Goal: Find specific page/section: Find specific page/section

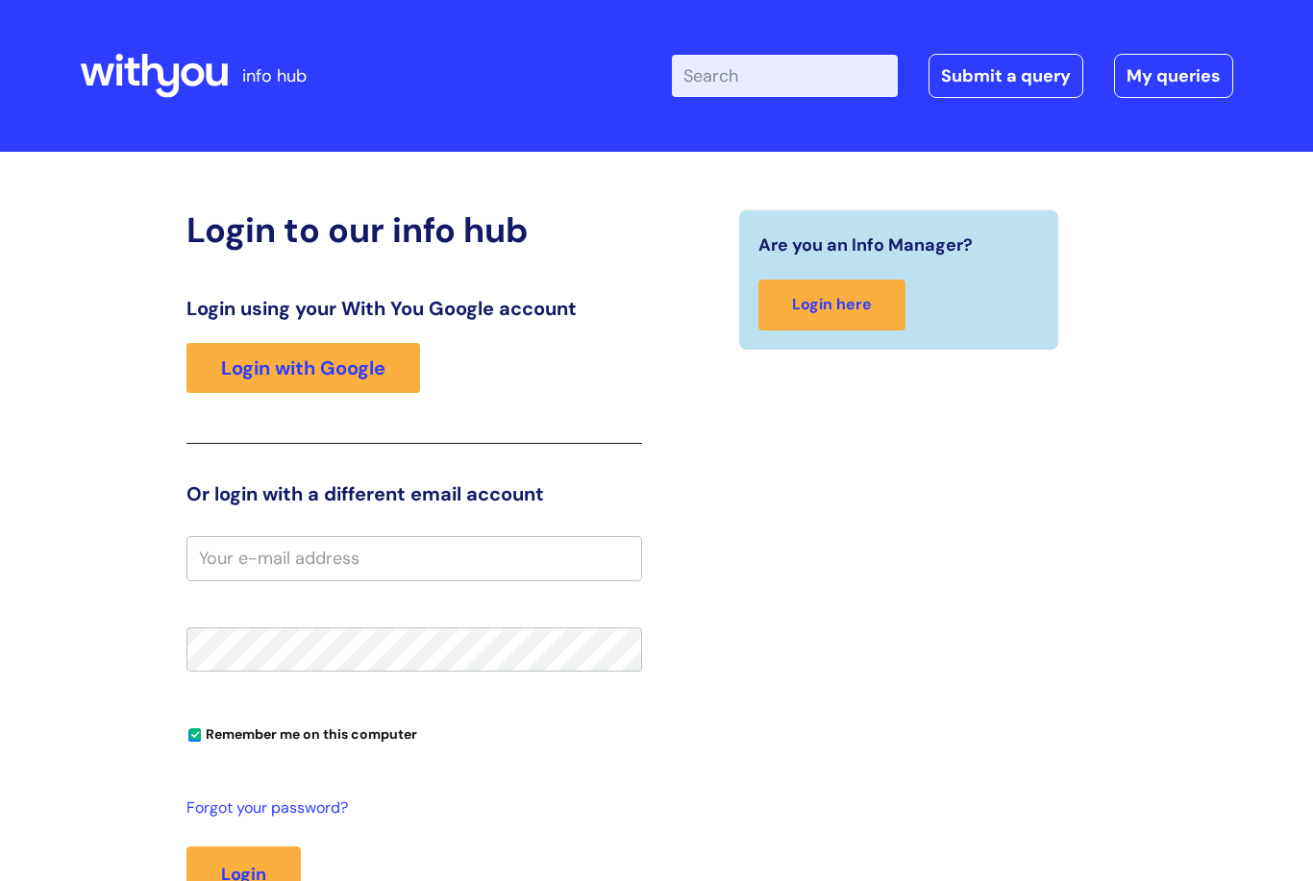
scroll to position [289, 0]
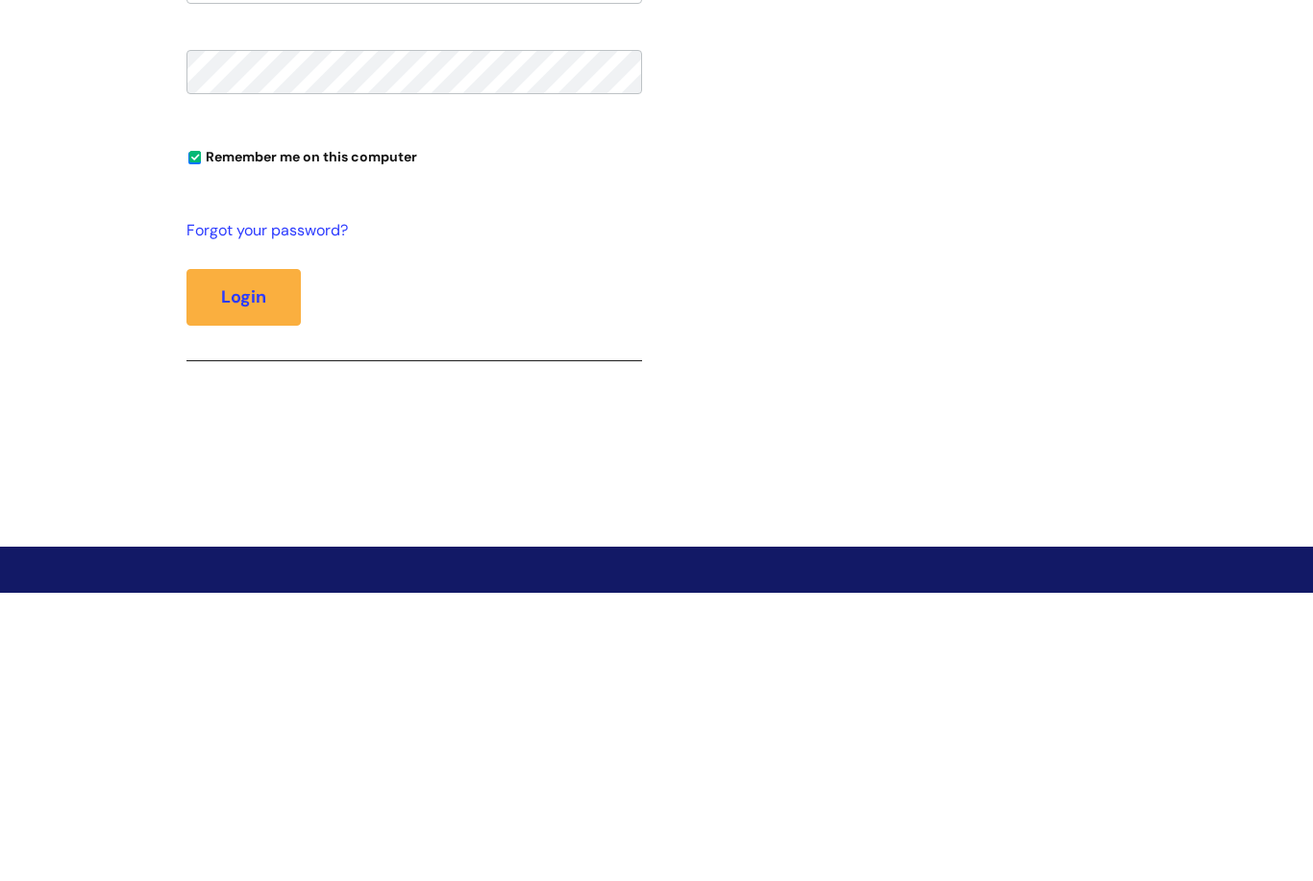
type input "[EMAIL_ADDRESS][DOMAIN_NAME]"
click at [243, 583] on button "Login" at bounding box center [243, 585] width 114 height 56
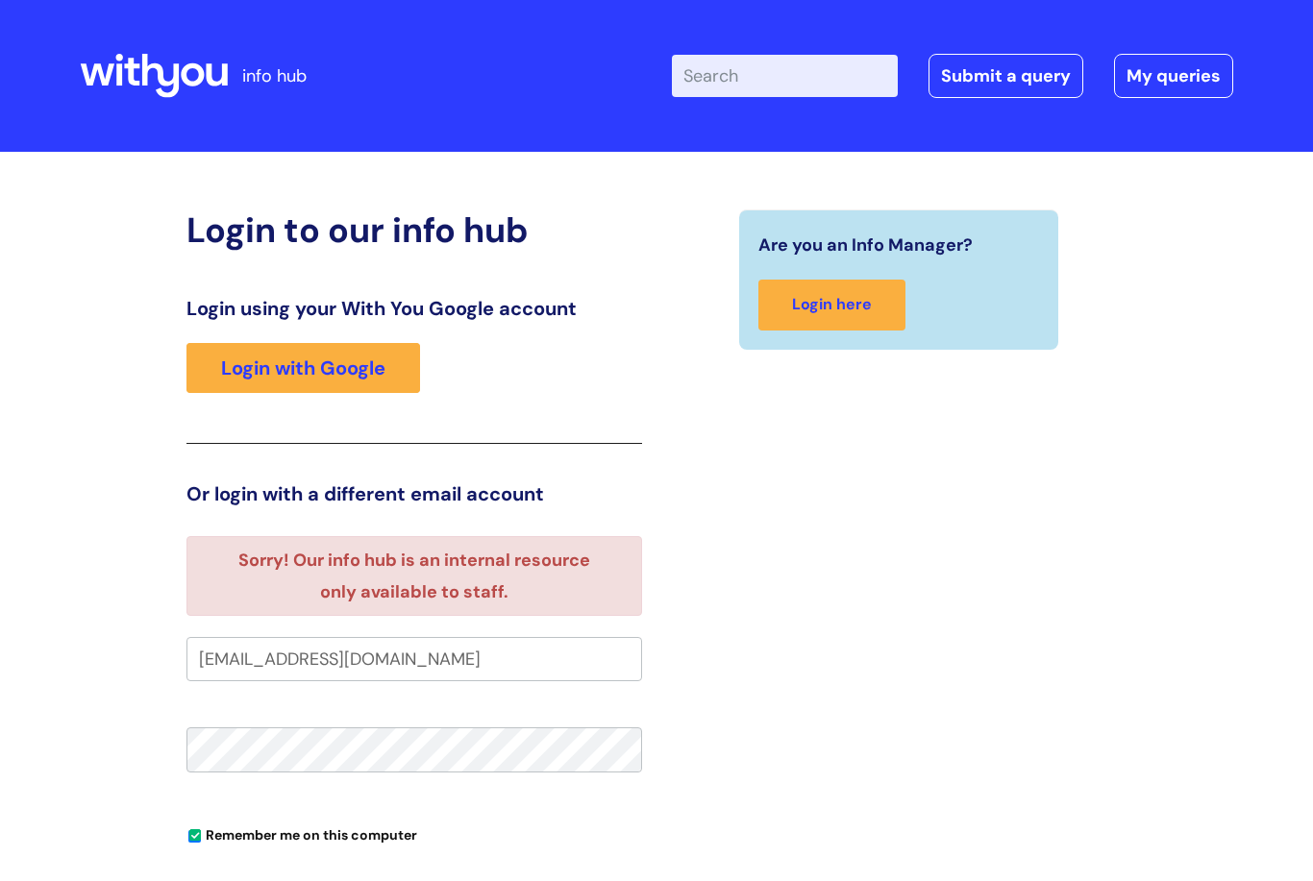
scroll to position [73, 0]
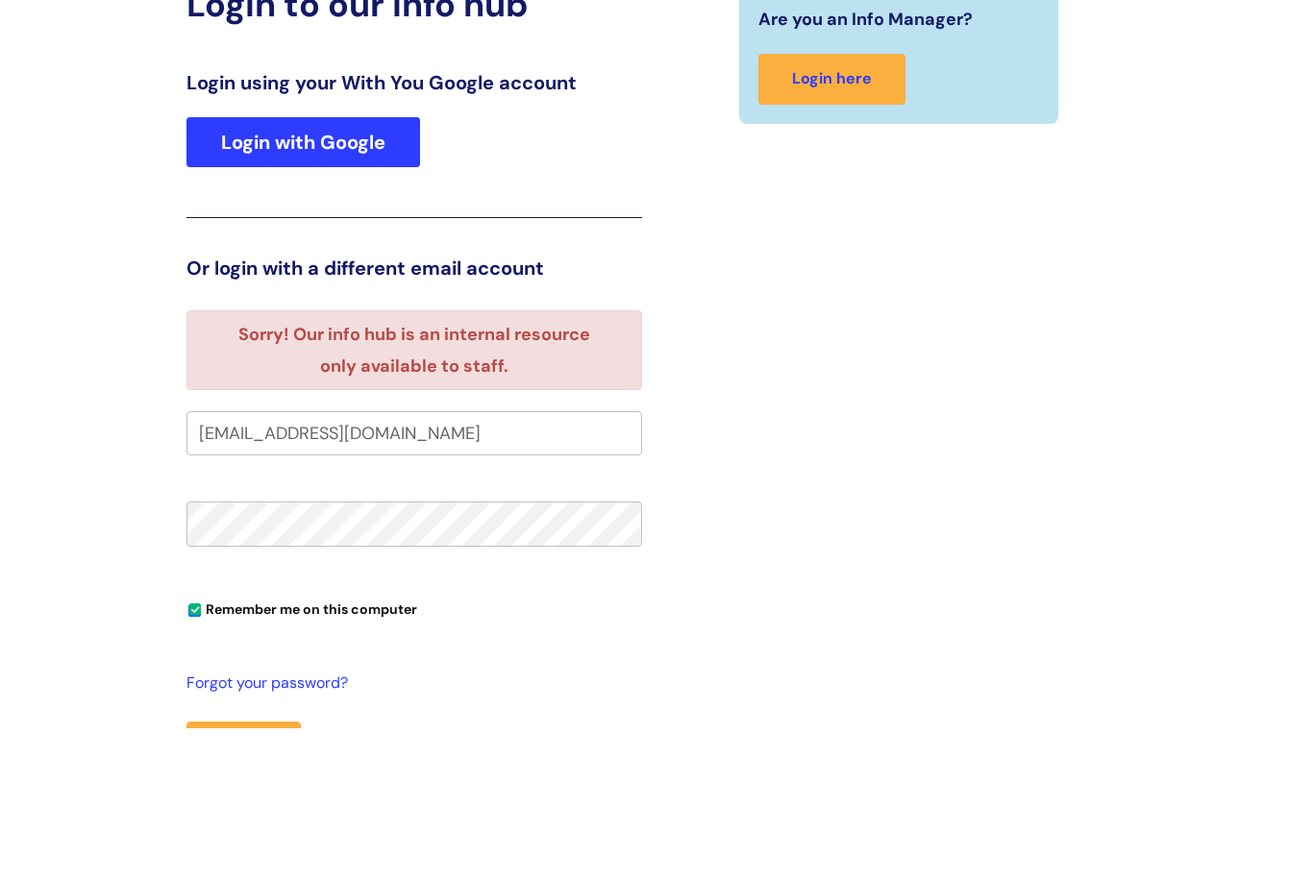
click at [279, 270] on link "Login with Google" at bounding box center [303, 295] width 234 height 50
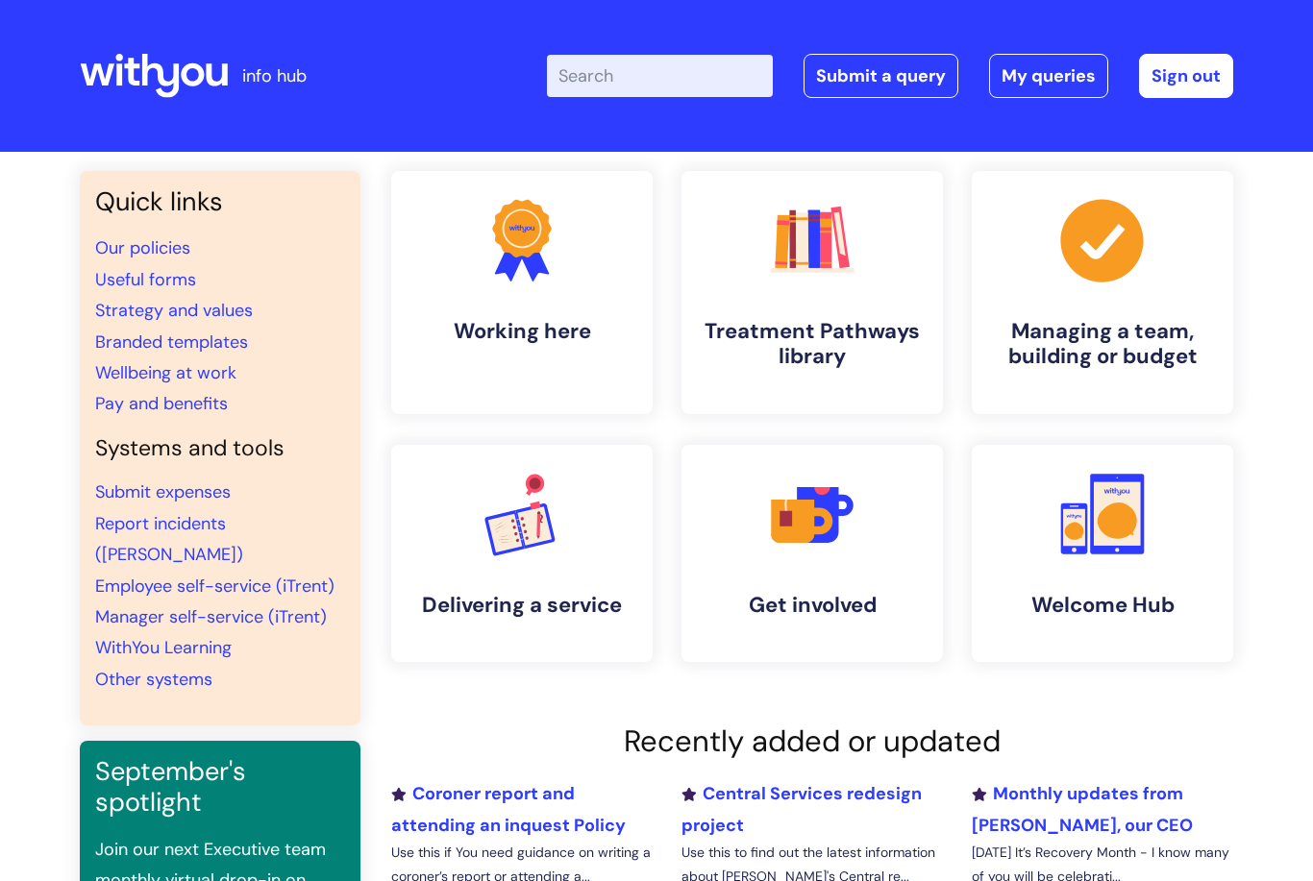
scroll to position [37, 0]
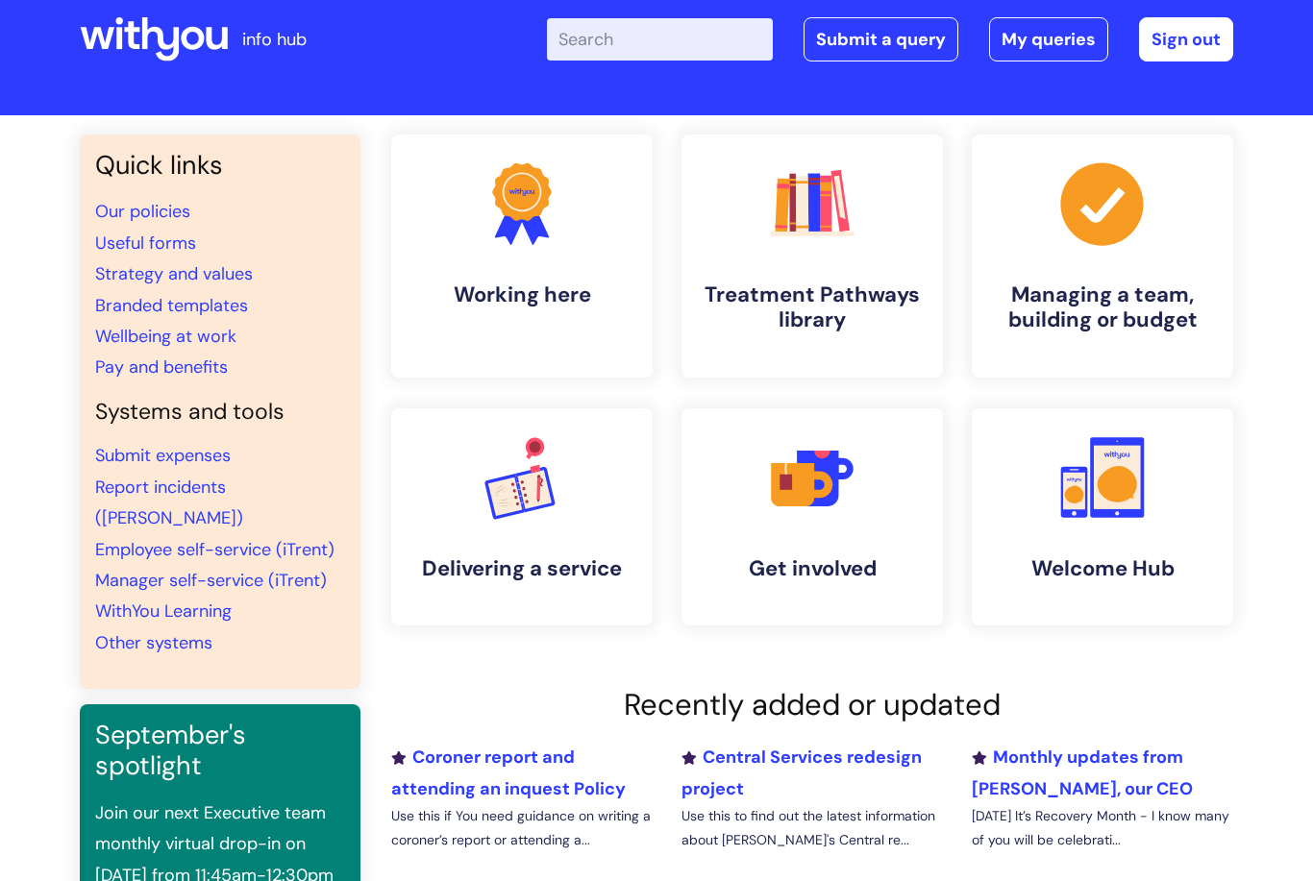
click at [237, 534] on li "Employee self-service (iTrent)" at bounding box center [220, 549] width 250 height 31
click at [142, 600] on link "WithYou Learning" at bounding box center [163, 611] width 136 height 23
click at [196, 538] on link "Employee self-service (iTrent)" at bounding box center [214, 549] width 239 height 23
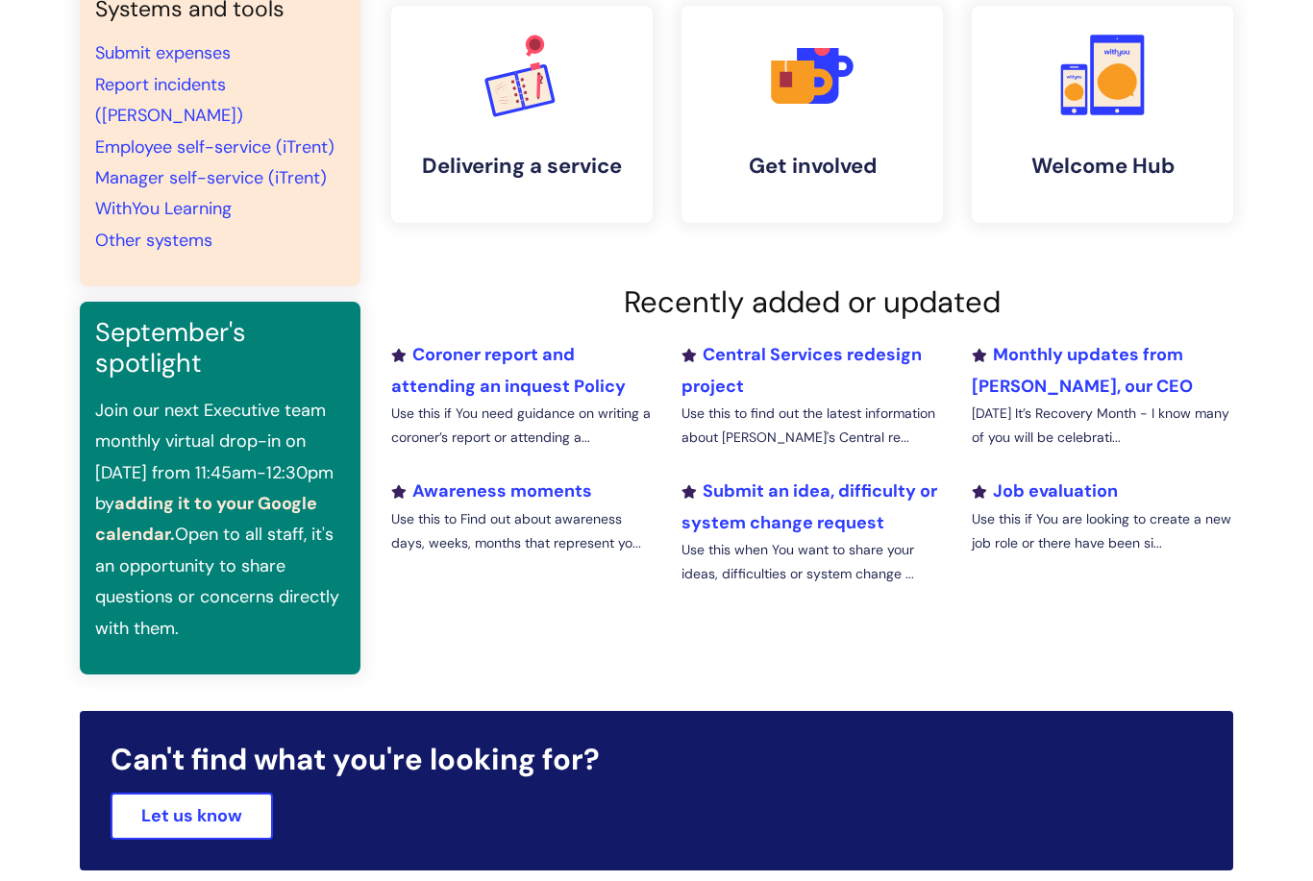
scroll to position [0, 0]
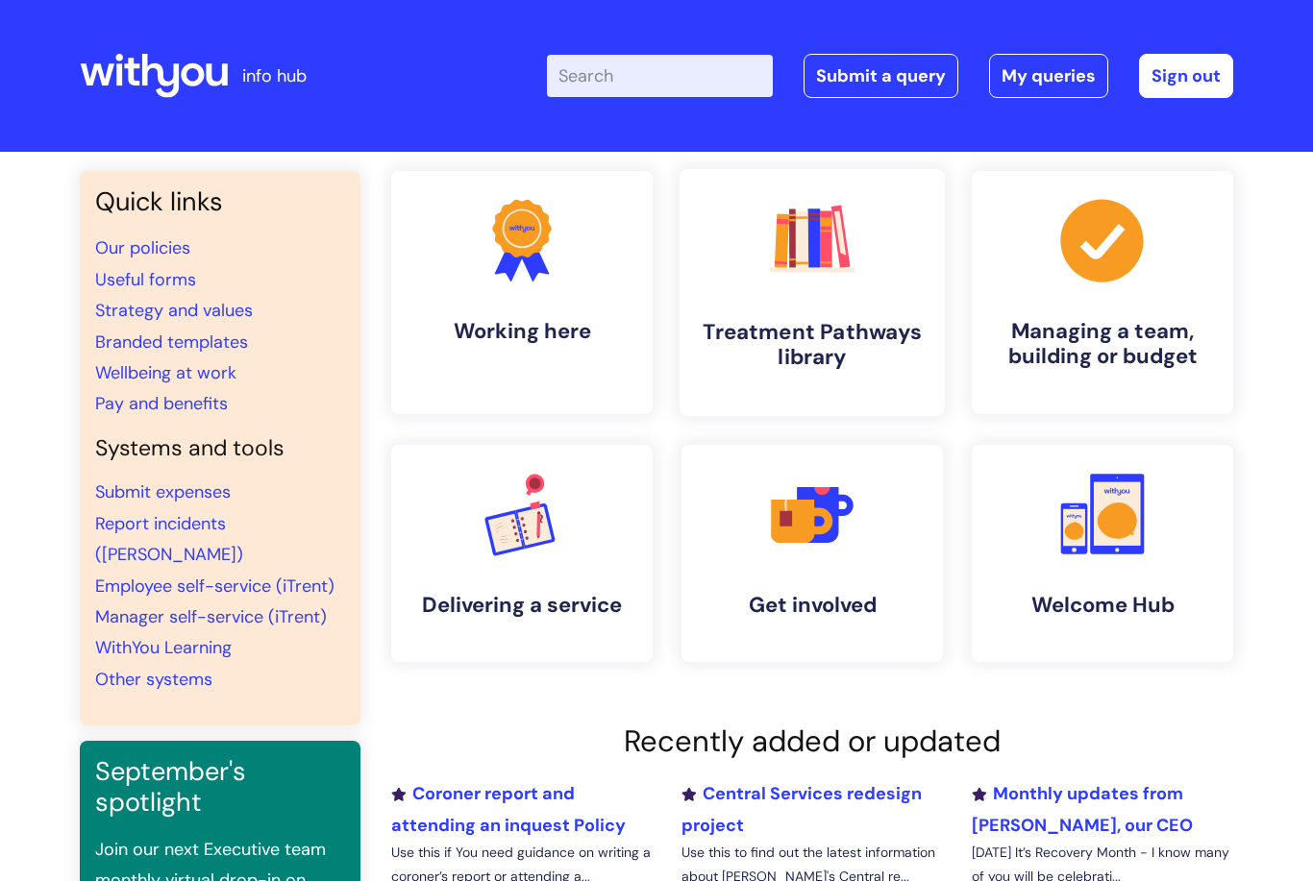
click at [0, 0] on html "info hub Enter your search term here... Search Submit a query My queries Welcom…" at bounding box center [656, 440] width 1313 height 881
click at [166, 276] on link "Useful forms" at bounding box center [145, 279] width 101 height 23
click at [585, 309] on link ".cls-1{fill:#f89b22;}.cls-1,.cls-2,.cls-3{stroke-width:0px;}.cls-2{fill:#2d3cff…" at bounding box center [521, 292] width 265 height 247
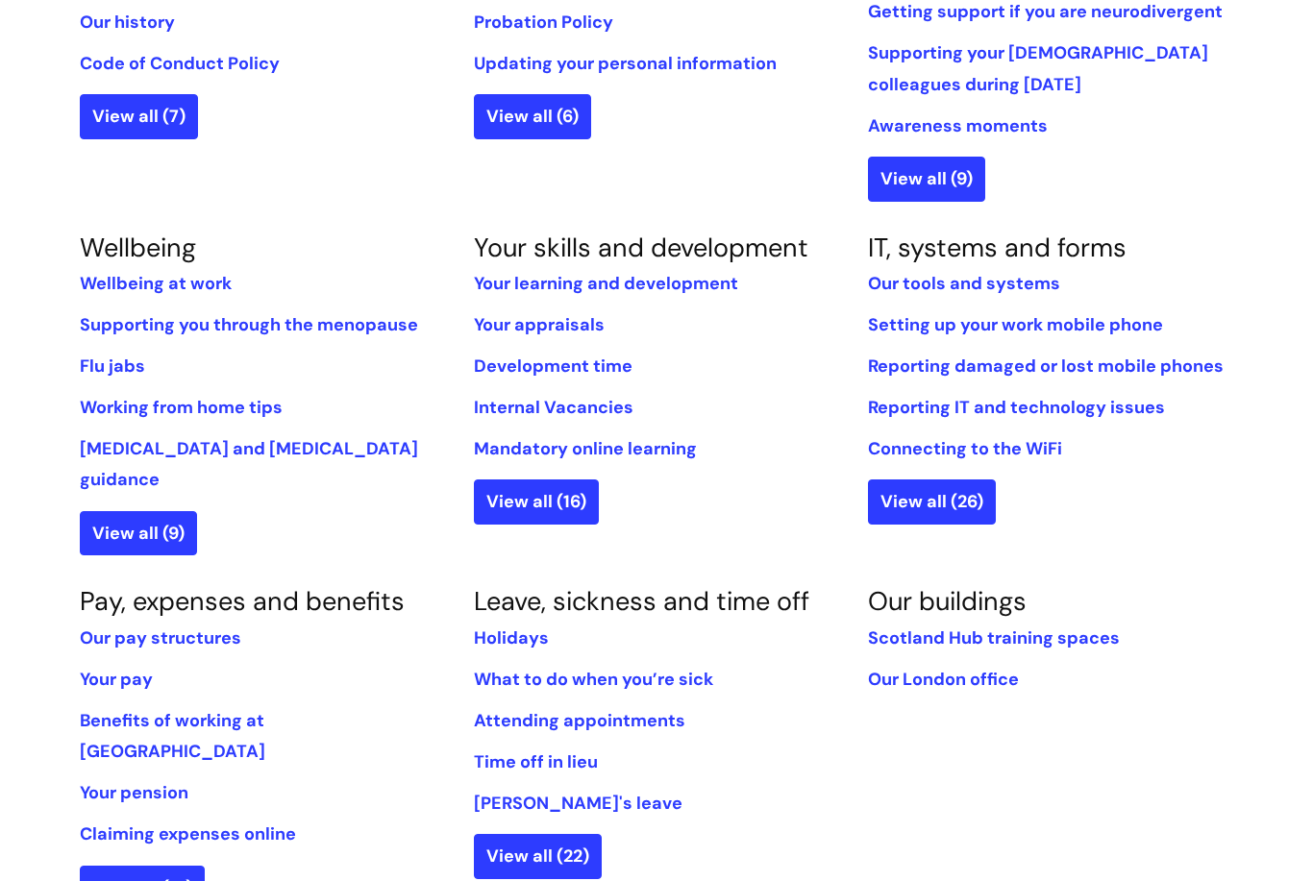
scroll to position [634, 0]
click at [520, 627] on link "Holidays" at bounding box center [511, 638] width 75 height 23
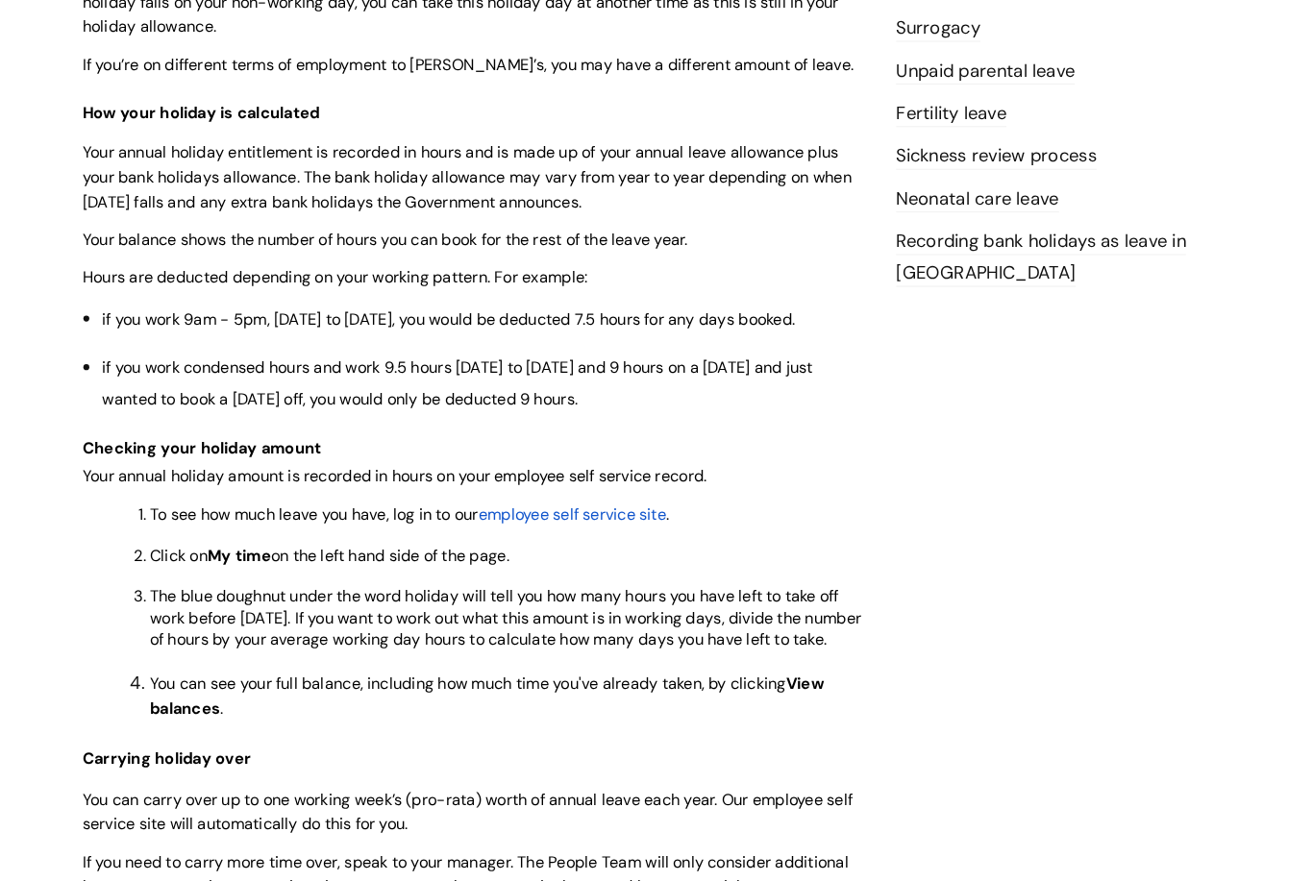
scroll to position [895, 0]
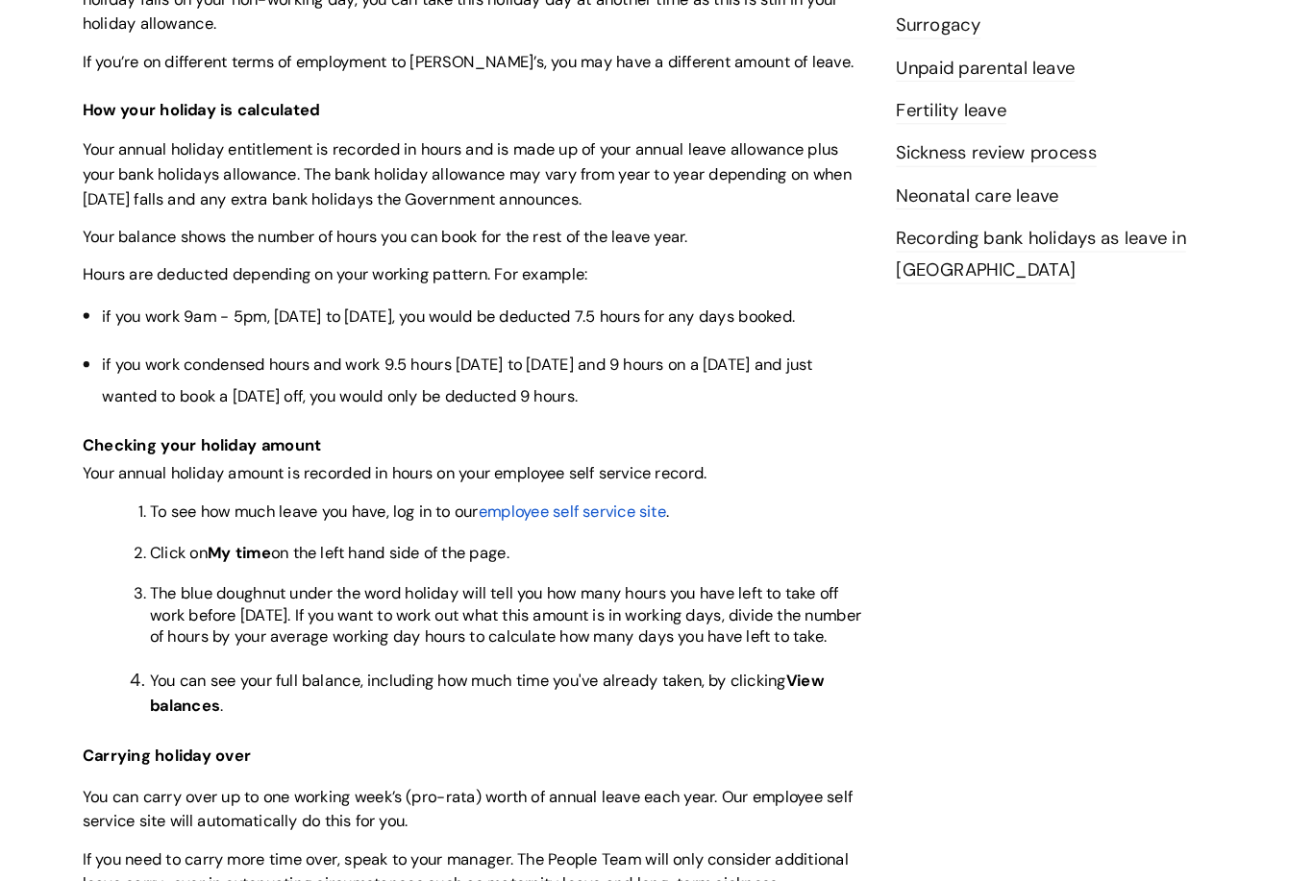
click at [541, 485] on span "employee self service site" at bounding box center [554, 495] width 182 height 20
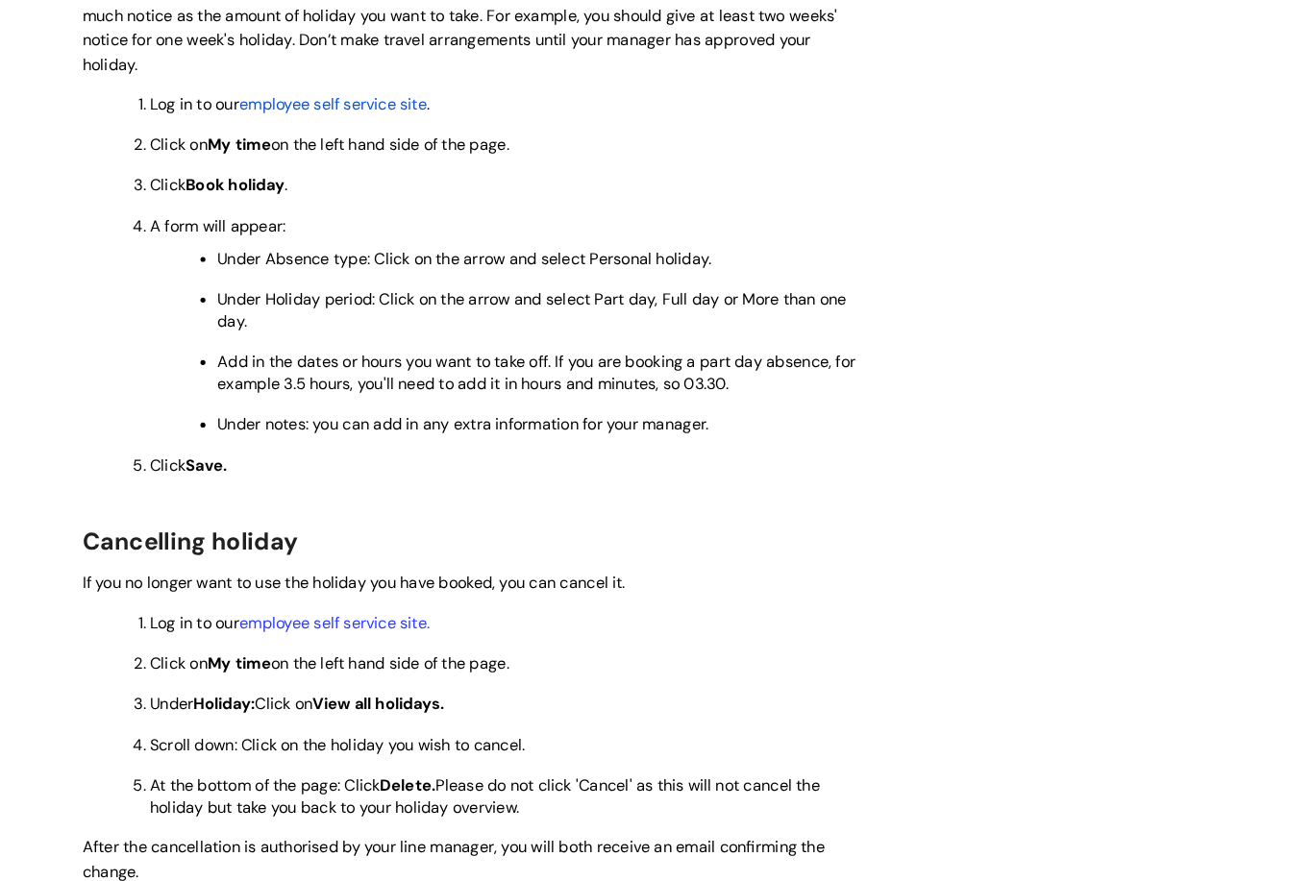
scroll to position [1663, 0]
